Goal: Navigation & Orientation: Find specific page/section

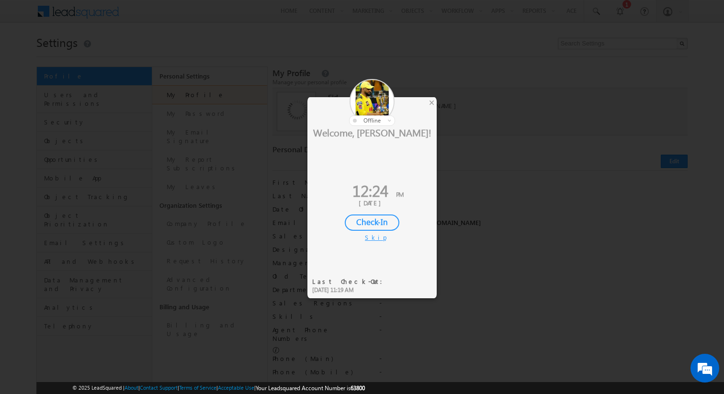
click at [369, 239] on div "Skip" at bounding box center [372, 237] width 14 height 9
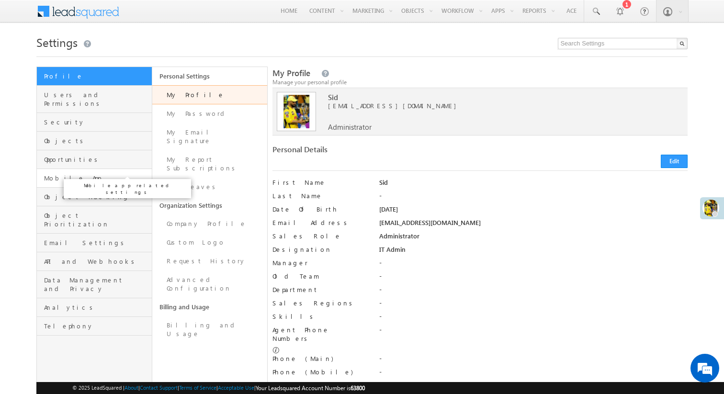
click at [83, 174] on span "Mobile App" at bounding box center [96, 178] width 105 height 9
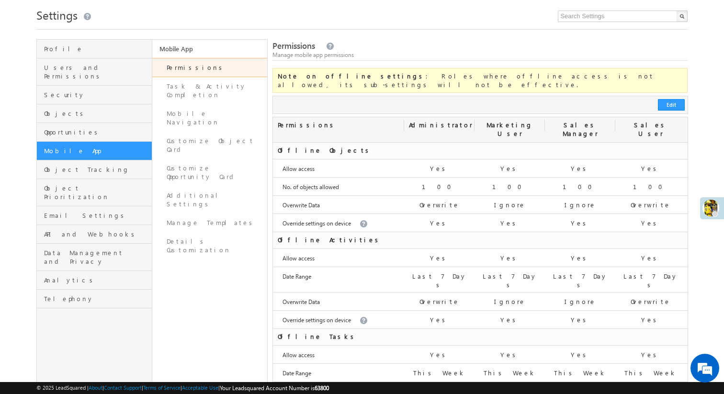
scroll to position [23, 0]
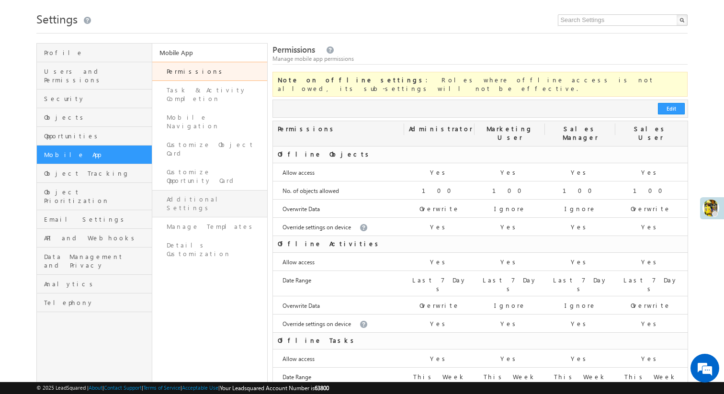
click at [203, 190] on link "Additional Settings" at bounding box center [209, 203] width 115 height 27
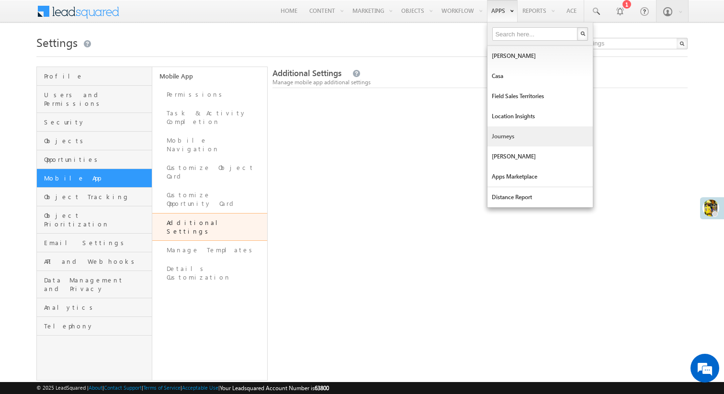
click at [518, 133] on link "Journeys" at bounding box center [539, 136] width 105 height 20
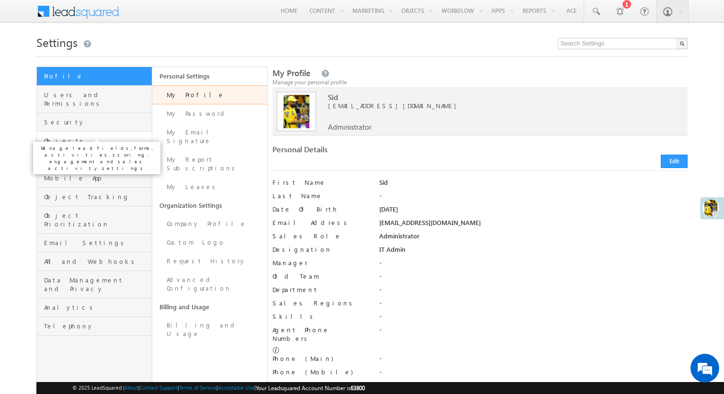
click at [104, 136] on span "Objects" at bounding box center [96, 140] width 105 height 9
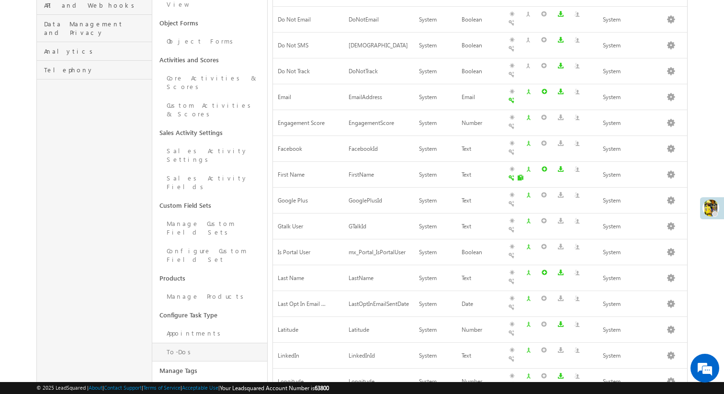
click at [216, 343] on link "To-Dos" at bounding box center [209, 352] width 115 height 19
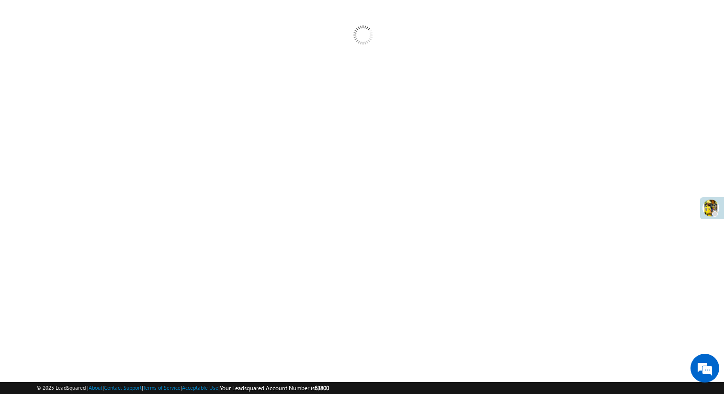
scroll to position [83, 0]
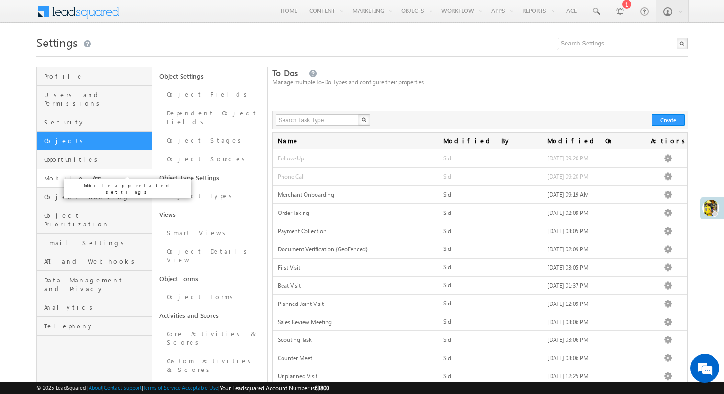
click at [83, 174] on span "Mobile App" at bounding box center [96, 178] width 105 height 9
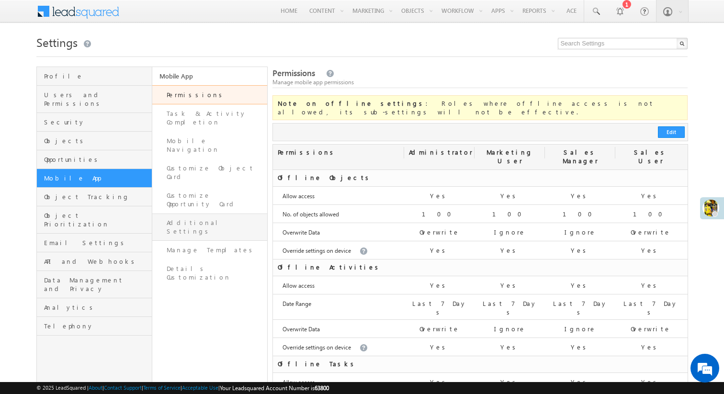
click at [208, 214] on link "Additional Settings" at bounding box center [209, 227] width 115 height 27
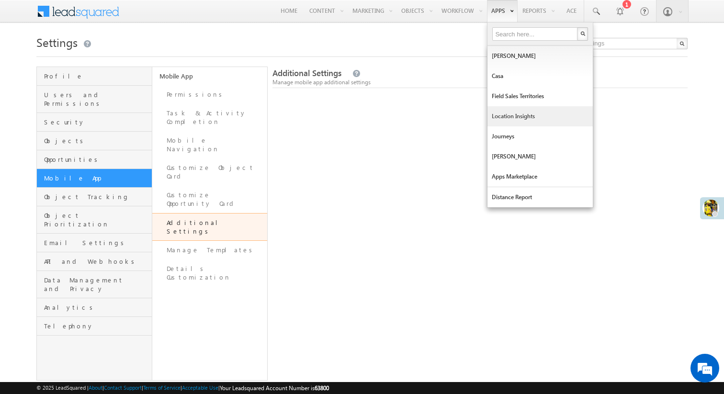
click at [514, 120] on link "Location Insights" at bounding box center [539, 116] width 105 height 20
